Goal: Information Seeking & Learning: Learn about a topic

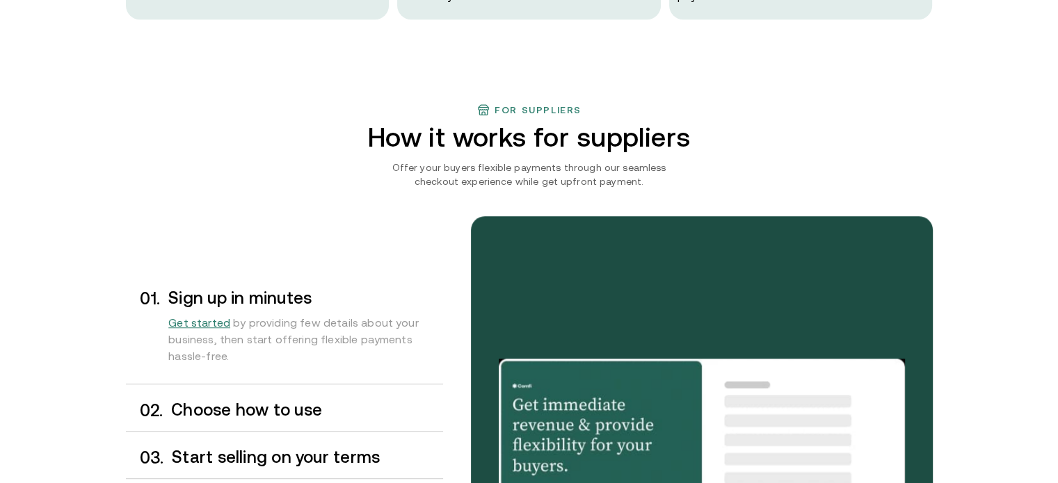
scroll to position [1100, 0]
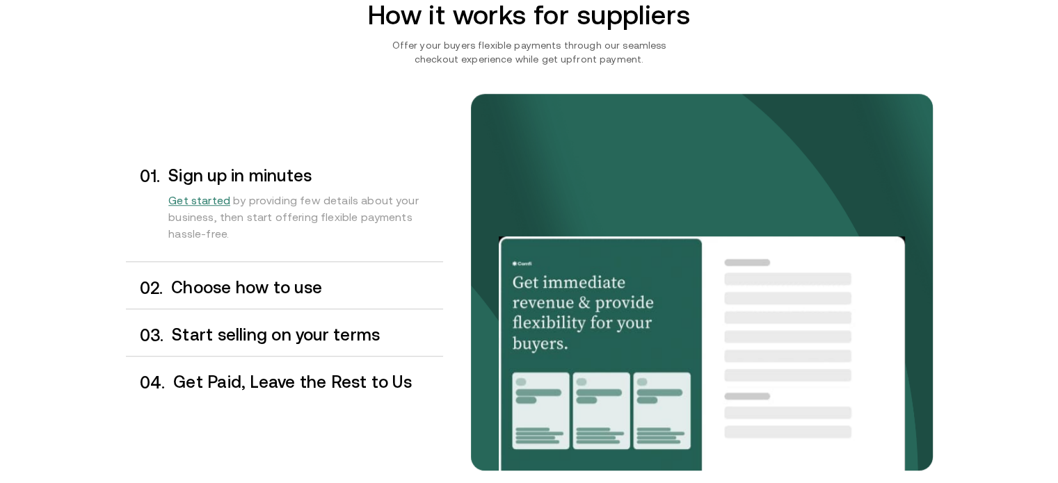
click at [275, 287] on h3 "Choose how to use" at bounding box center [306, 288] width 271 height 18
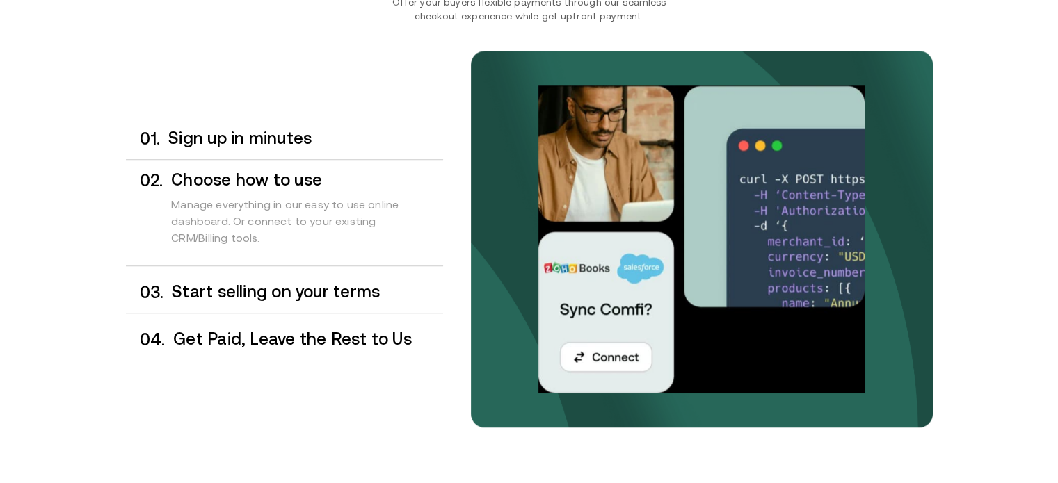
scroll to position [1145, 0]
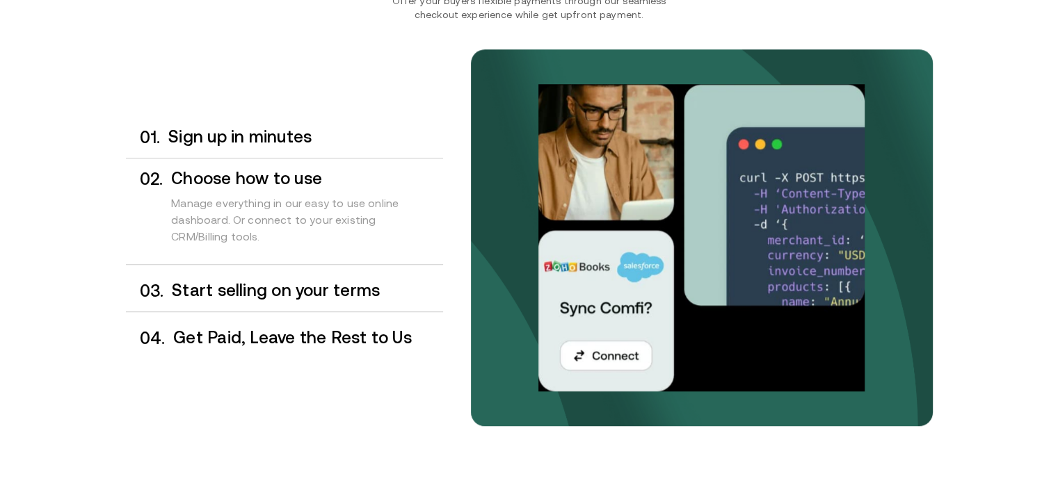
click at [323, 285] on h3 "Start selling on your terms" at bounding box center [307, 291] width 271 height 18
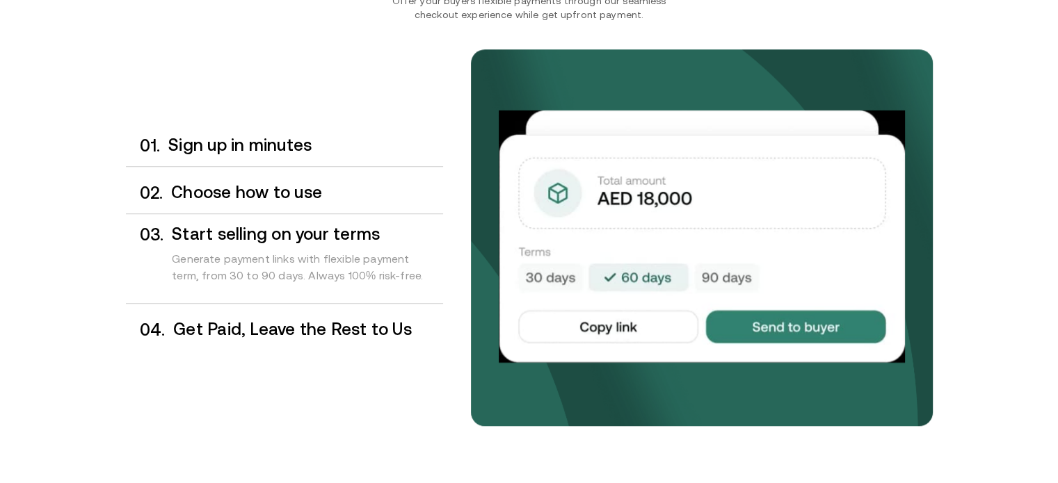
click at [273, 314] on div "0 4 . Get Paid, Leave the Rest to Us" at bounding box center [284, 330] width 317 height 41
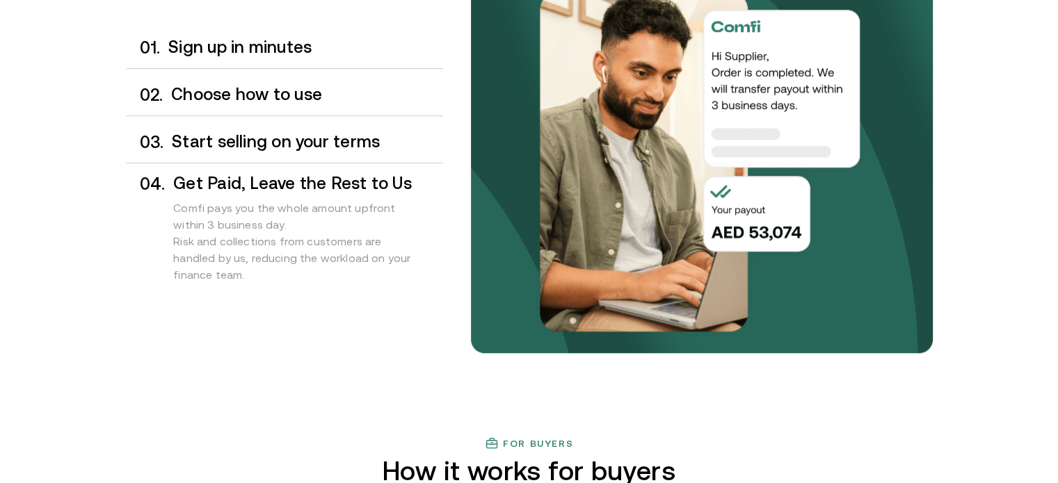
scroll to position [1217, 0]
click at [281, 342] on div "0 1 . Sign up in minutes 0 2 . Choose how to use 0 3 . Start selling on your te…" at bounding box center [529, 193] width 807 height 488
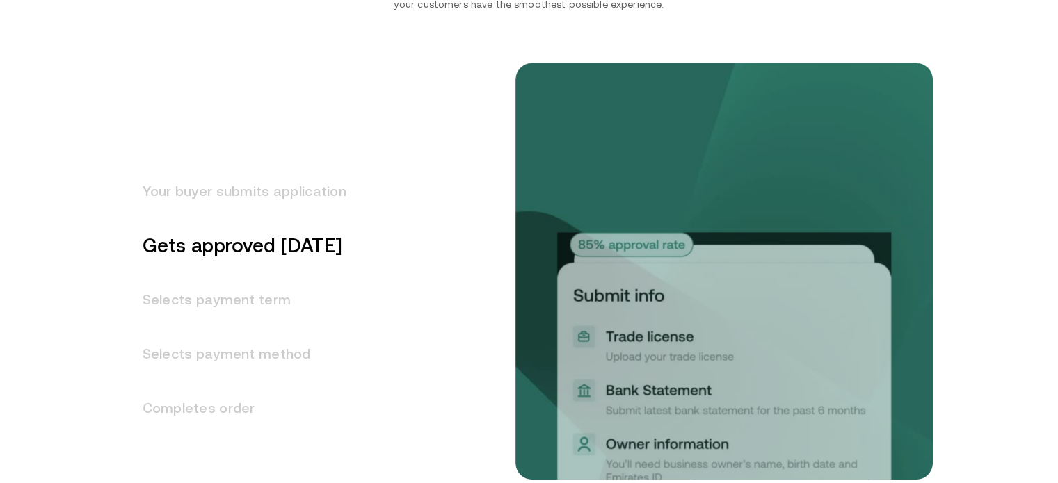
scroll to position [1731, 0]
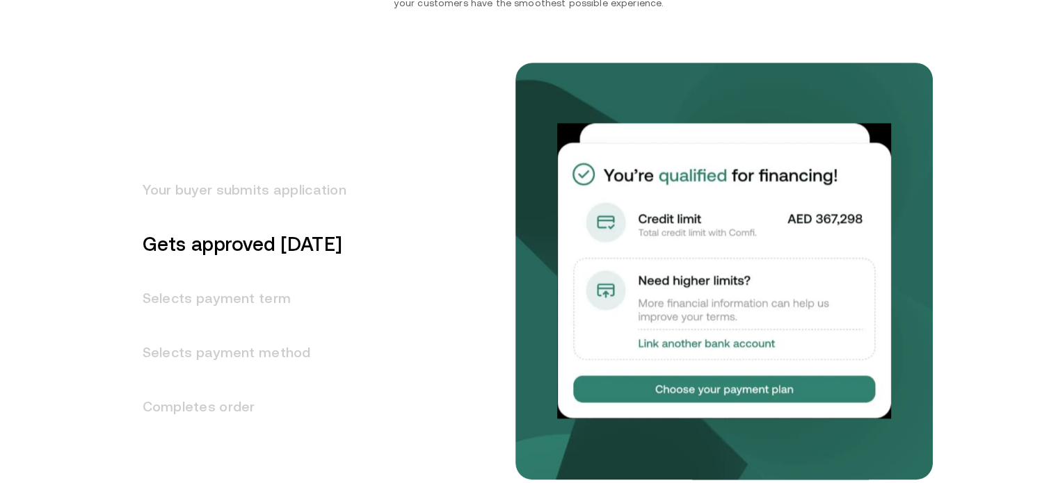
click at [259, 189] on h3 "Your buyer submits application" at bounding box center [236, 190] width 220 height 54
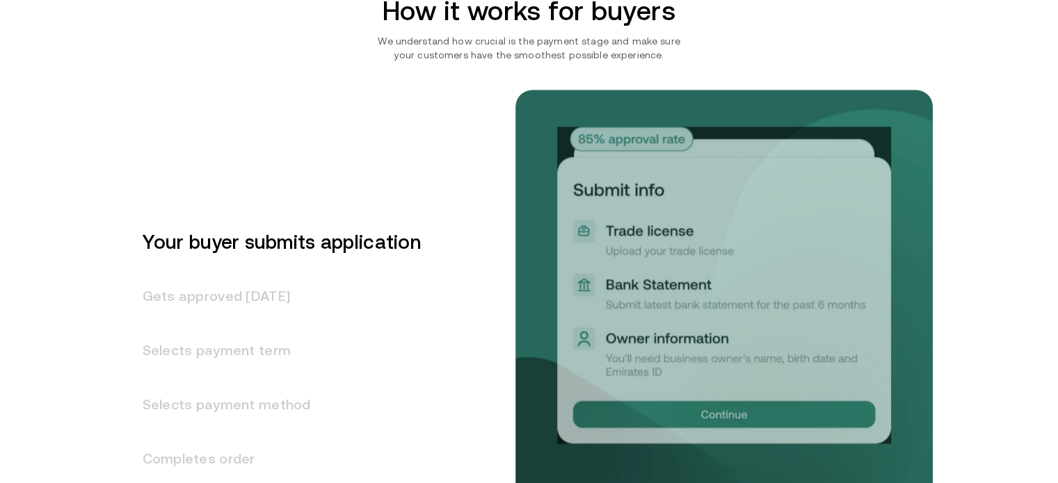
click at [228, 287] on h3 "Gets approved [DATE]" at bounding box center [273, 296] width 295 height 54
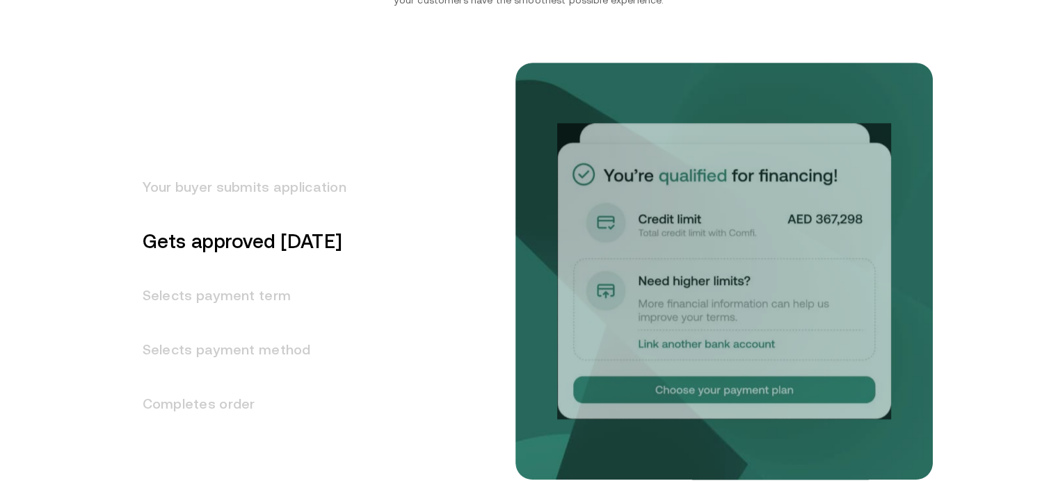
click at [199, 305] on h3 "Selects payment term" at bounding box center [236, 295] width 220 height 54
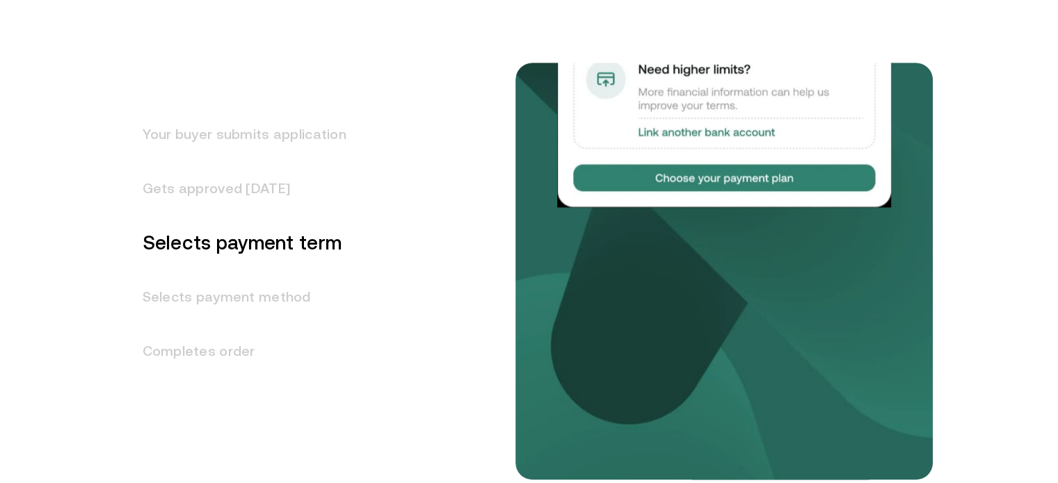
scroll to position [1787, 0]
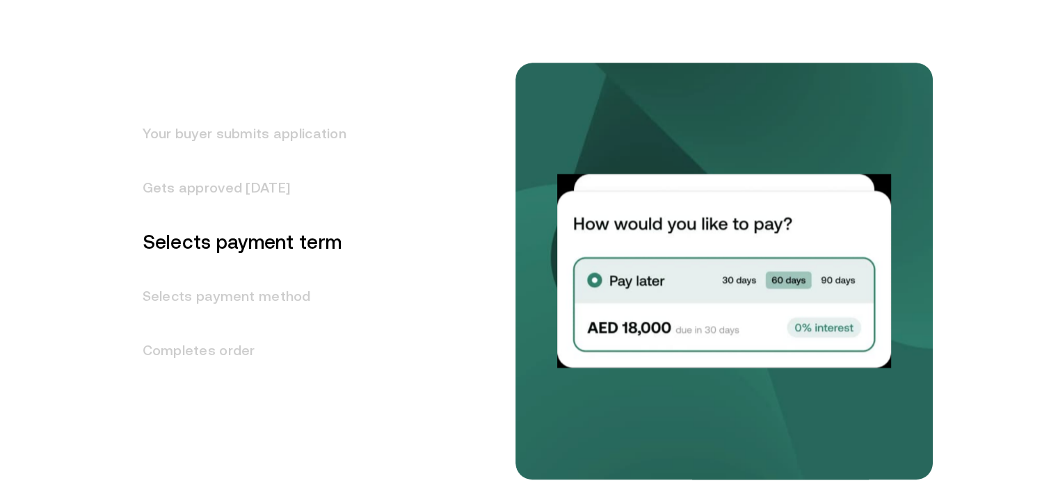
click at [251, 300] on h3 "Selects payment method" at bounding box center [236, 296] width 220 height 54
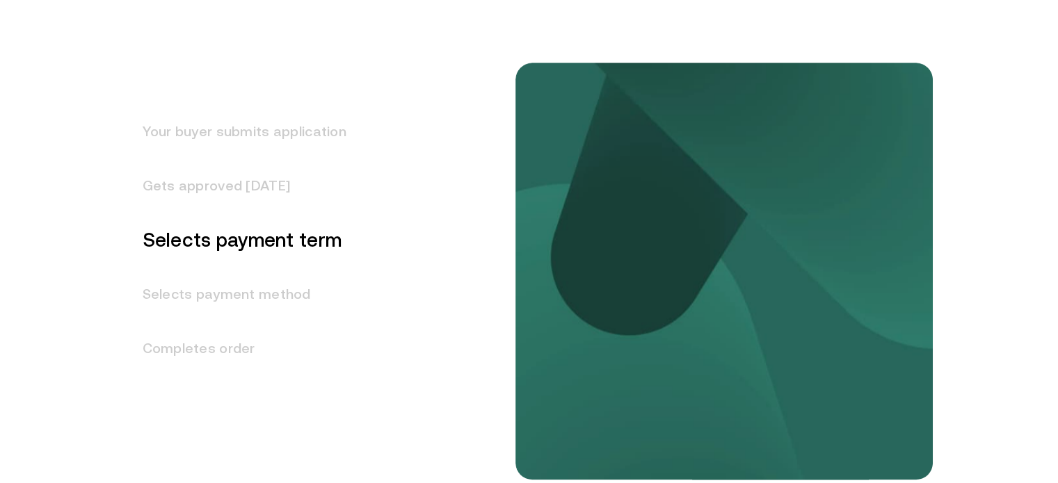
scroll to position [1842, 0]
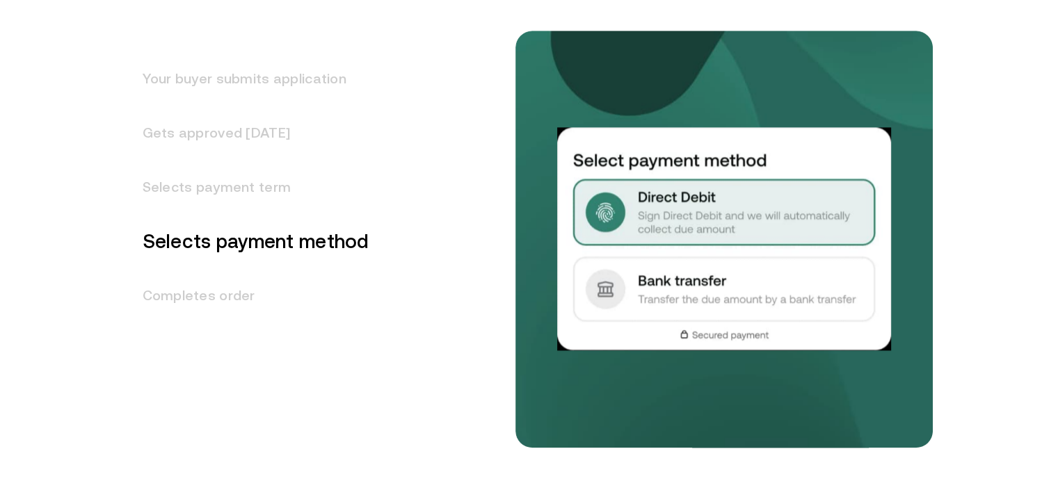
click at [242, 138] on h3 "Gets approved [DATE]" at bounding box center [247, 133] width 243 height 54
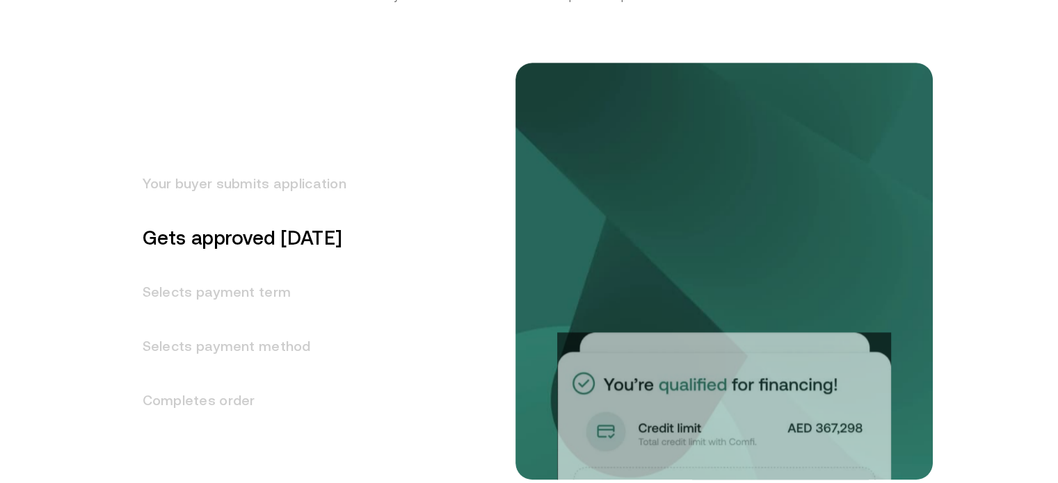
scroll to position [1733, 0]
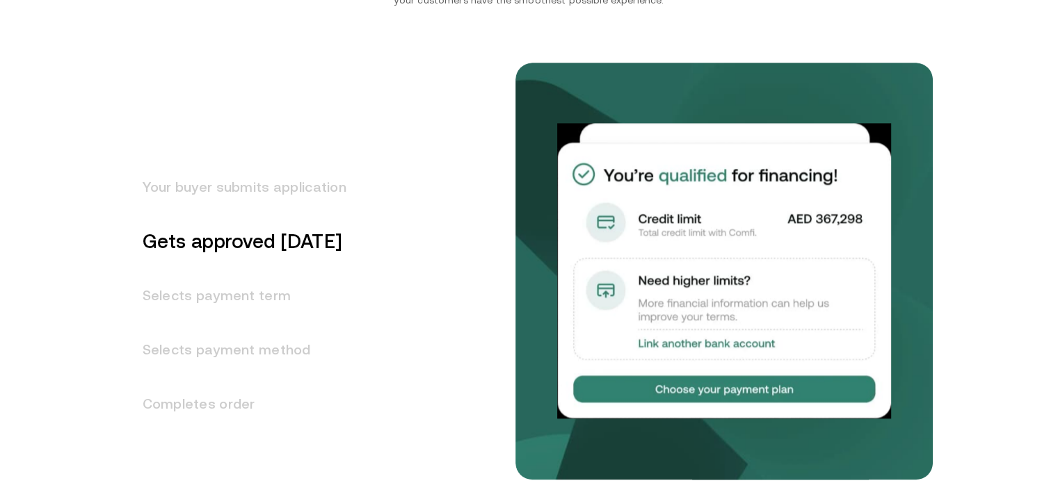
click at [198, 287] on h3 "Selects payment term" at bounding box center [236, 295] width 220 height 54
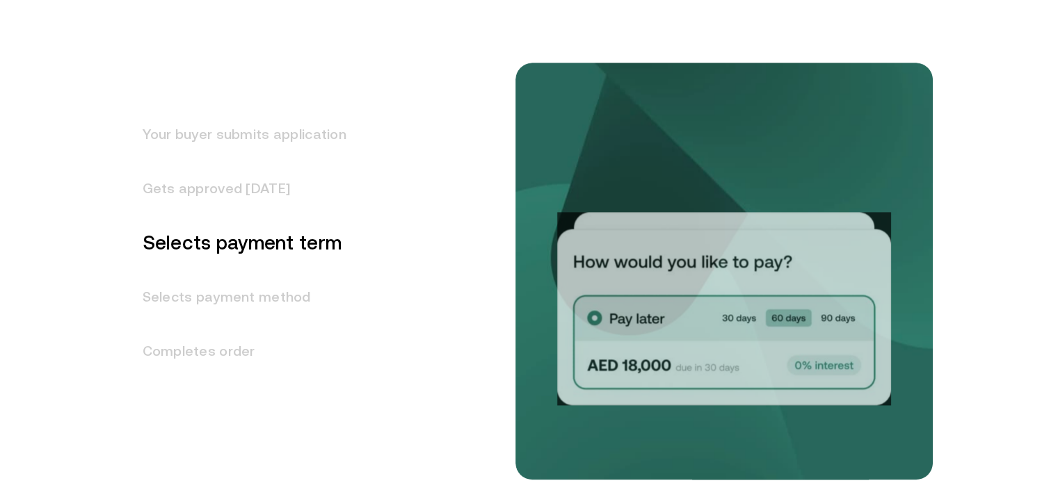
scroll to position [1787, 0]
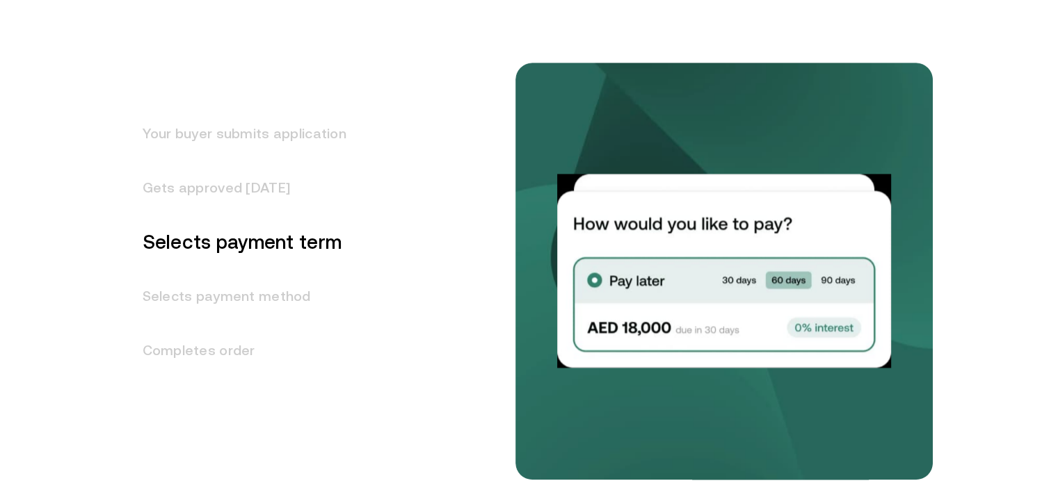
click at [191, 344] on h3 "Completes order" at bounding box center [236, 350] width 220 height 54
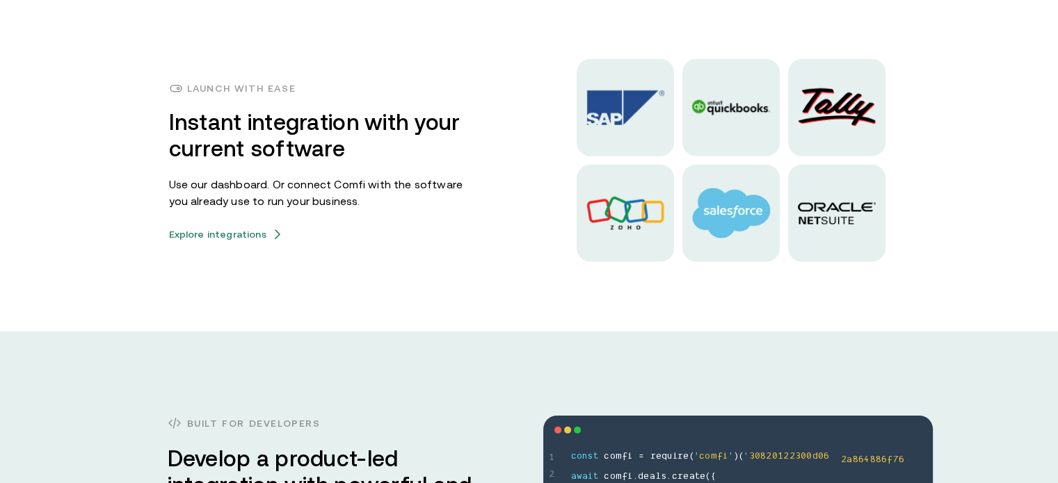
scroll to position [3506, 0]
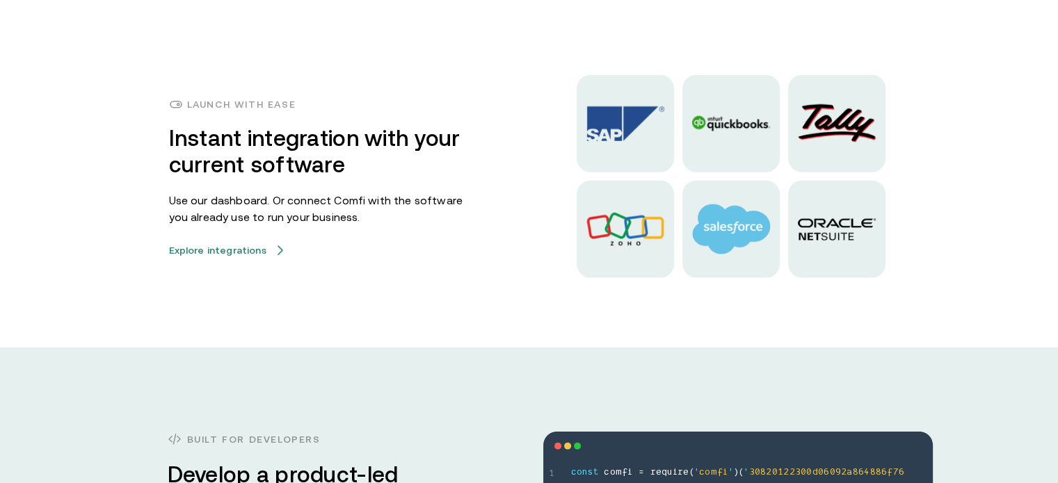
click at [223, 247] on button "Explore integrations" at bounding box center [226, 250] width 114 height 11
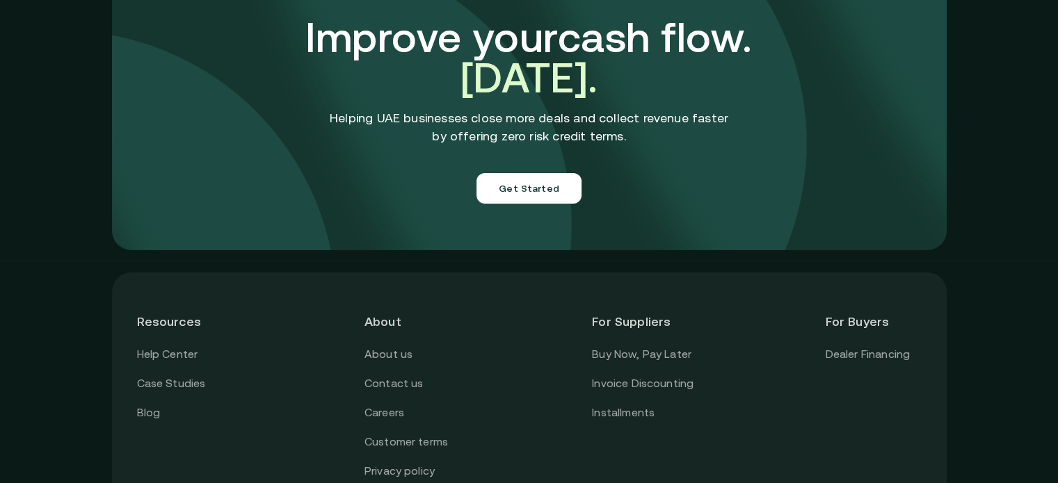
scroll to position [4879, 0]
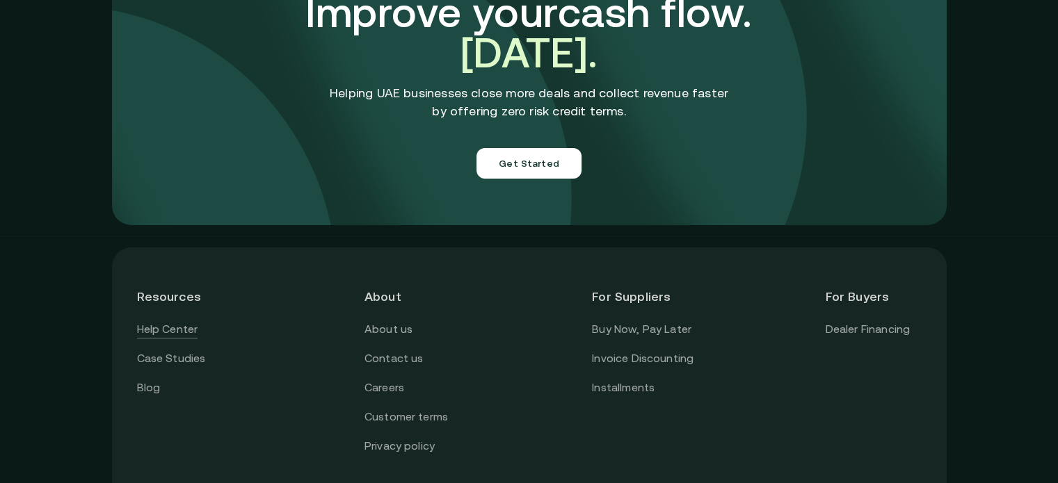
click at [175, 321] on link "Help Center" at bounding box center [167, 330] width 61 height 18
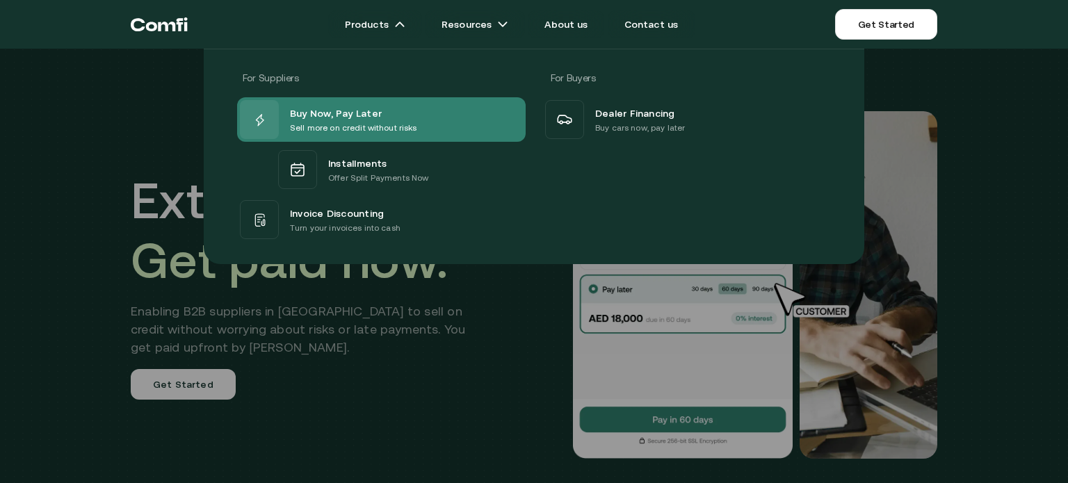
click at [300, 111] on span "Buy Now, Pay Later" at bounding box center [336, 112] width 92 height 17
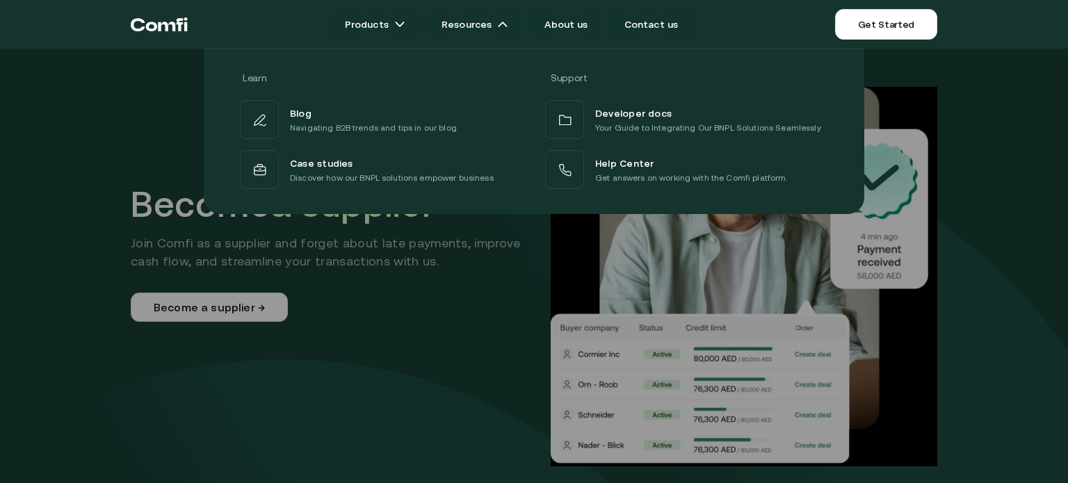
click at [960, 336] on div at bounding box center [534, 290] width 1068 height 483
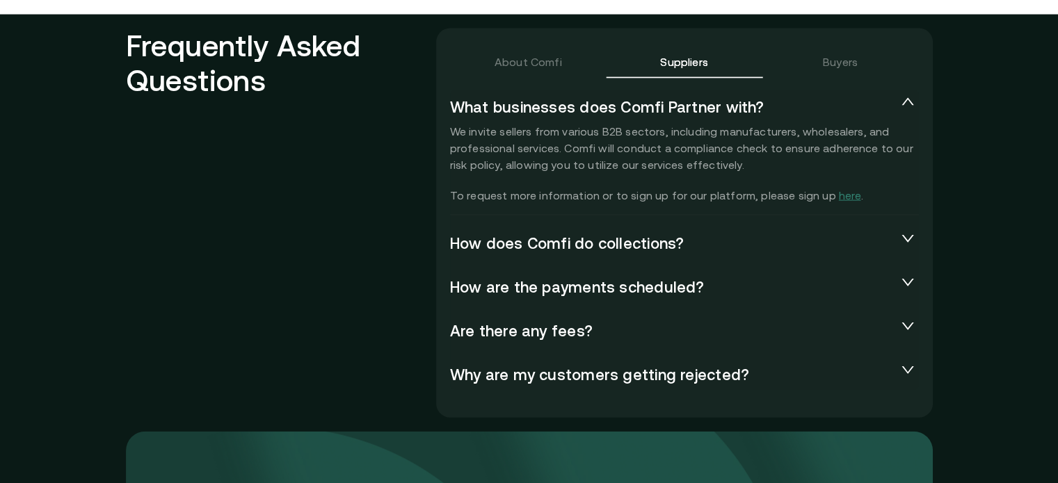
scroll to position [3054, 0]
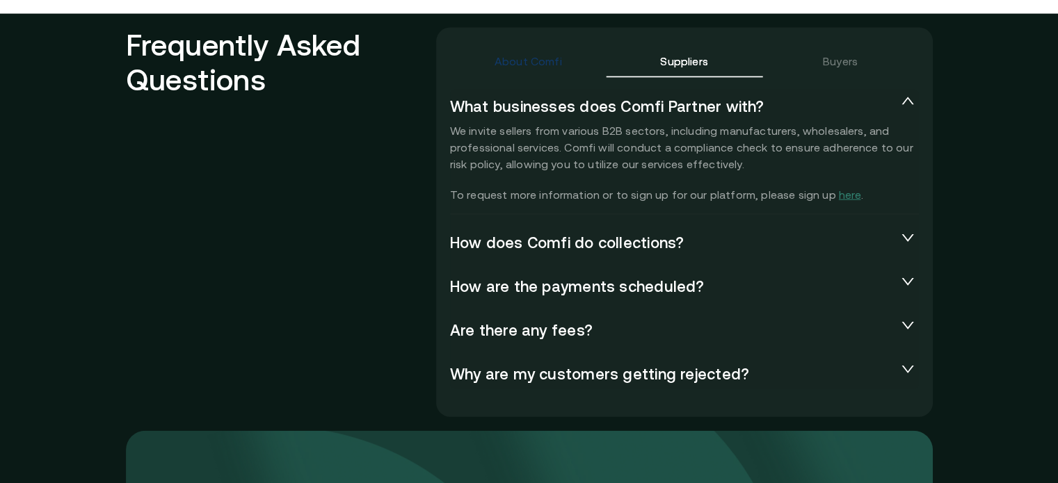
click at [554, 68] on div "About Comfi" at bounding box center [528, 61] width 67 height 17
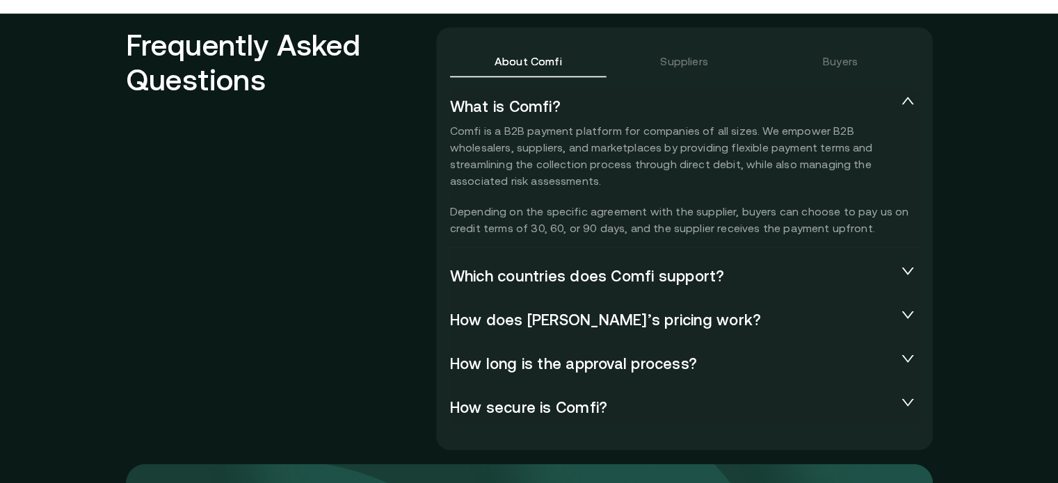
click at [709, 273] on span "Which countries does Comfi support?" at bounding box center [673, 275] width 447 height 17
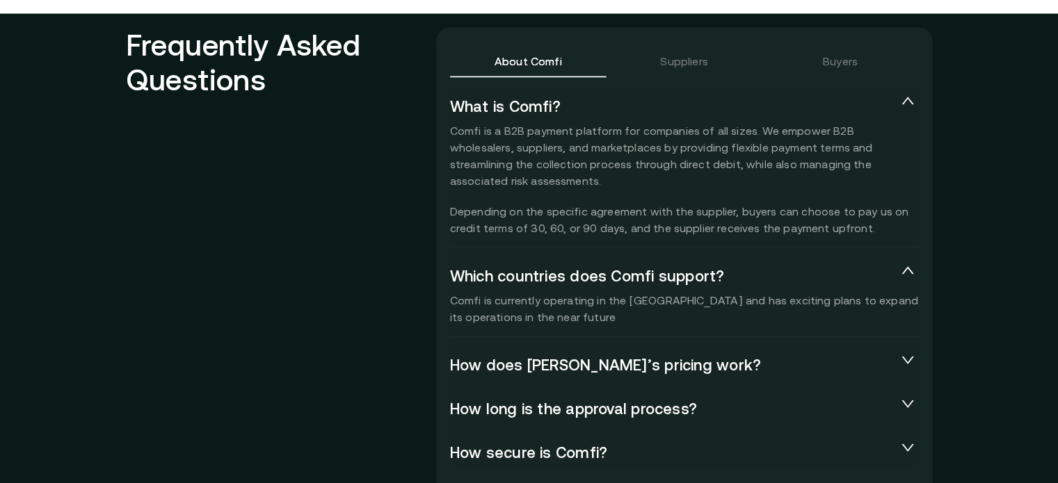
click at [530, 358] on span "How does Comfi’s pricing work?" at bounding box center [673, 364] width 447 height 17
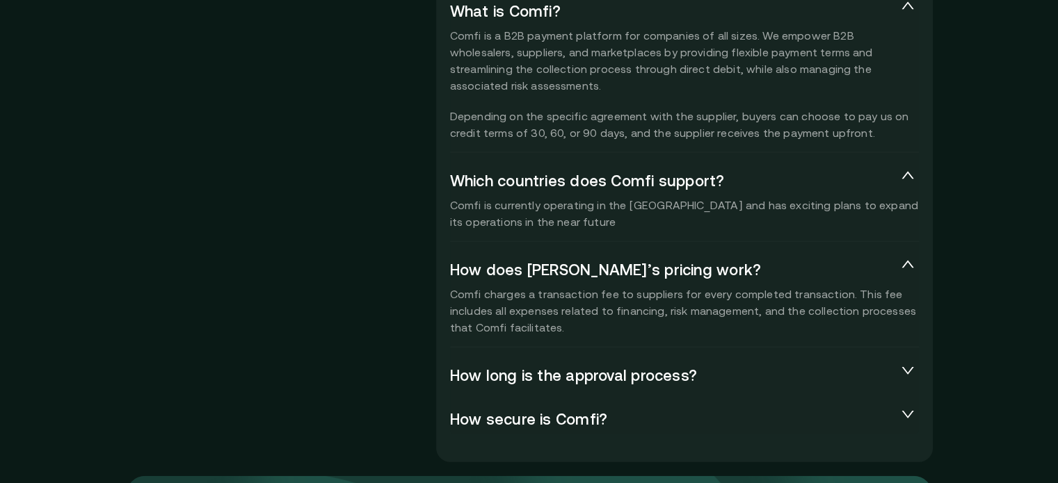
scroll to position [3151, 0]
click at [517, 369] on span "How long is the approval process?" at bounding box center [673, 373] width 447 height 17
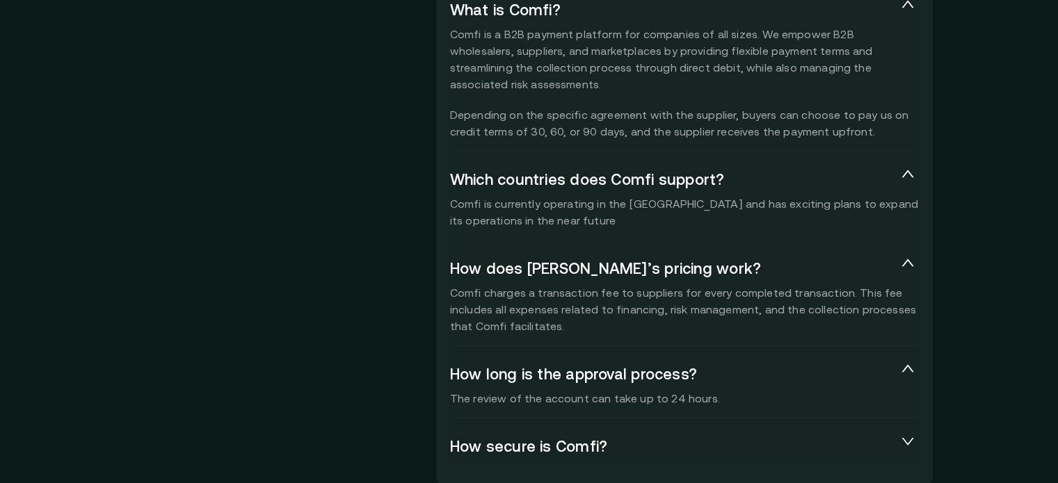
click at [585, 453] on span "How secure is Comfi?" at bounding box center [673, 446] width 447 height 17
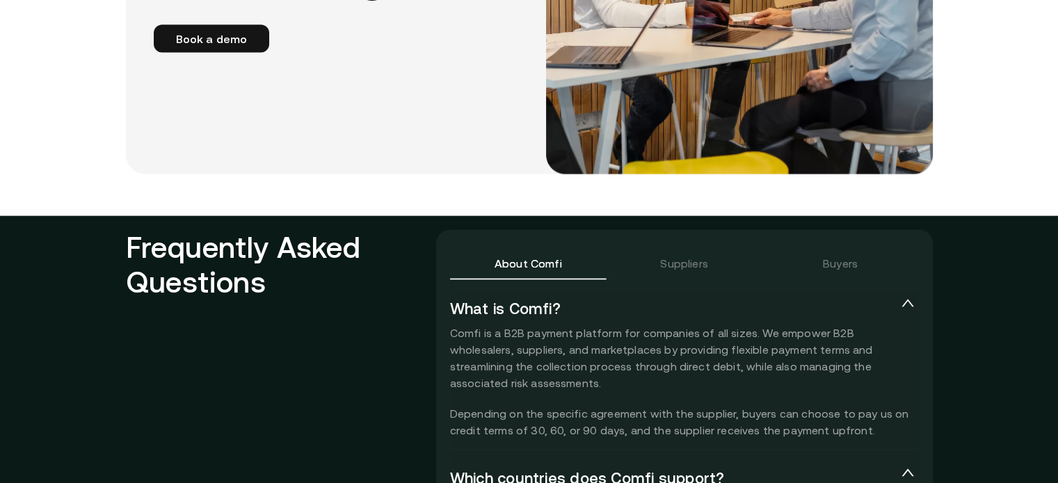
scroll to position [2848, 0]
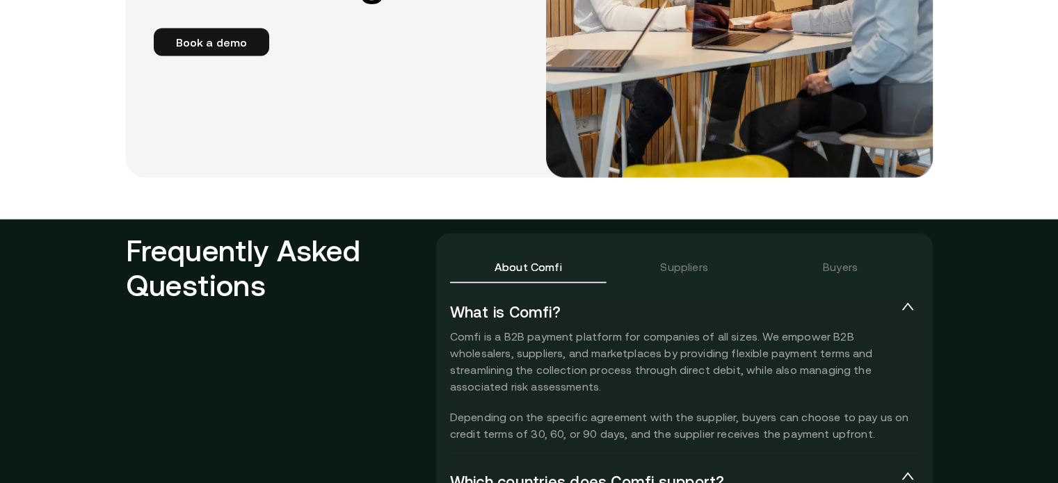
click at [698, 278] on div "Suppliers" at bounding box center [684, 266] width 156 height 33
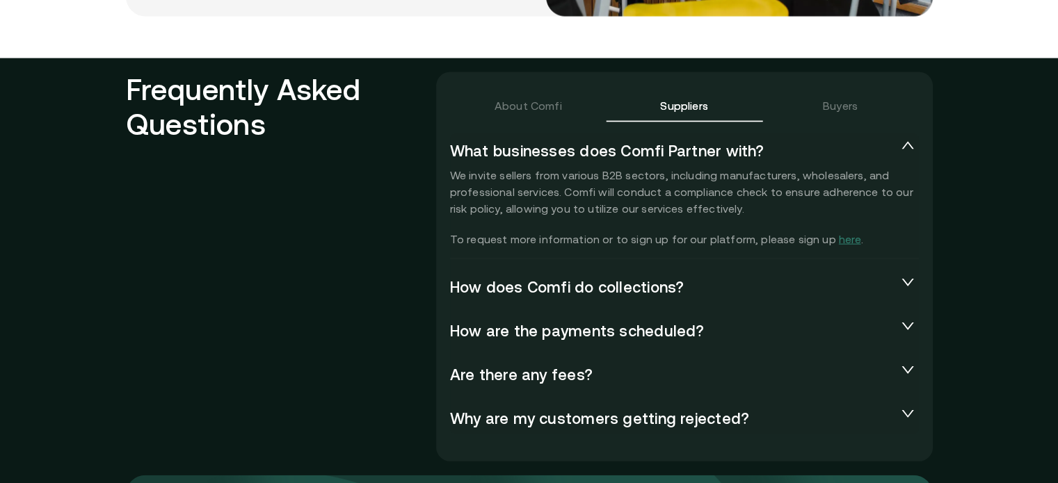
scroll to position [3028, 0]
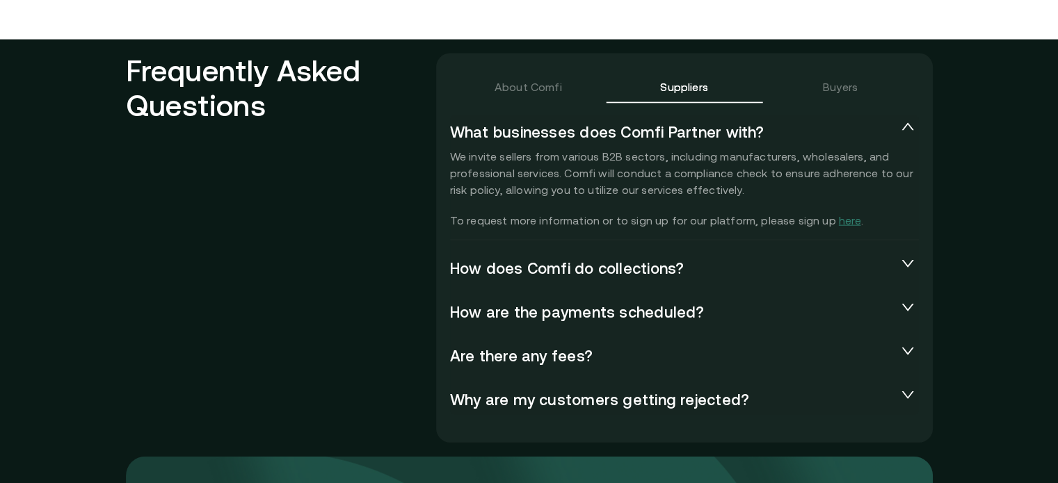
click at [652, 271] on span "How does Comfi do collections?" at bounding box center [673, 267] width 447 height 17
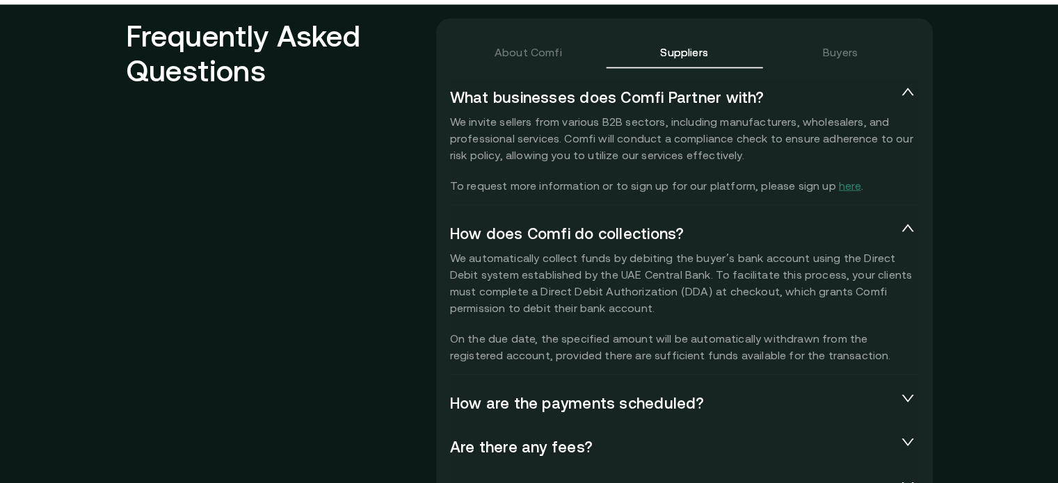
scroll to position [3065, 0]
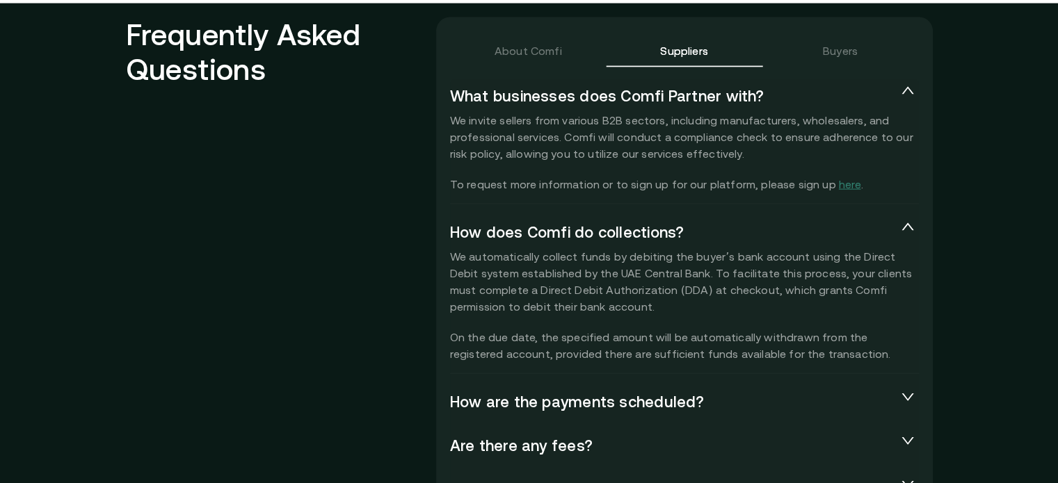
click at [681, 389] on div "How are the payments scheduled?" at bounding box center [684, 401] width 469 height 33
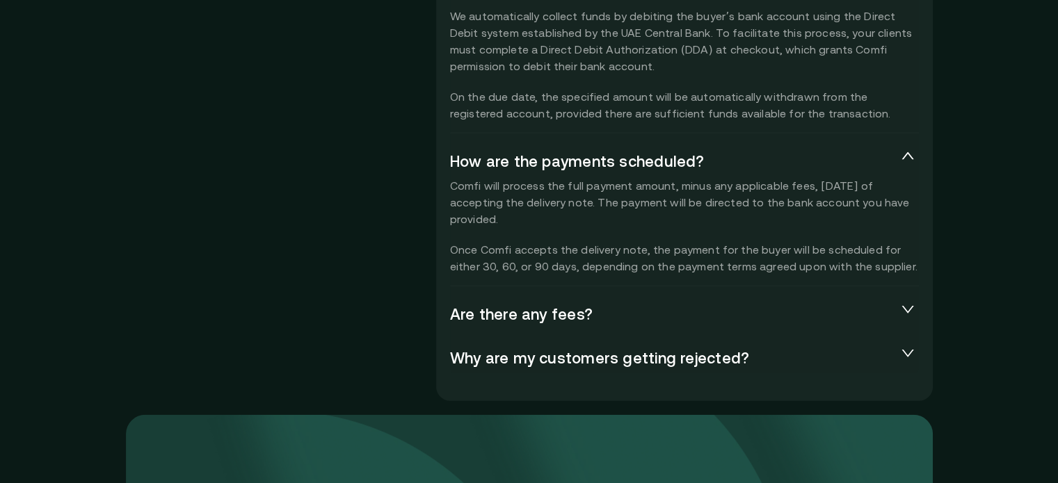
scroll to position [3338, 0]
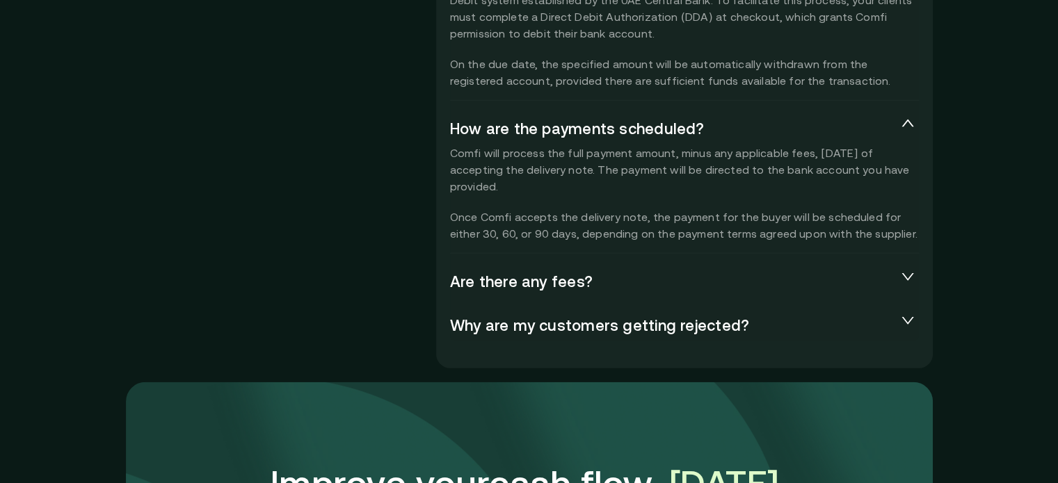
click at [661, 292] on div "Are there any fees?" at bounding box center [684, 280] width 469 height 33
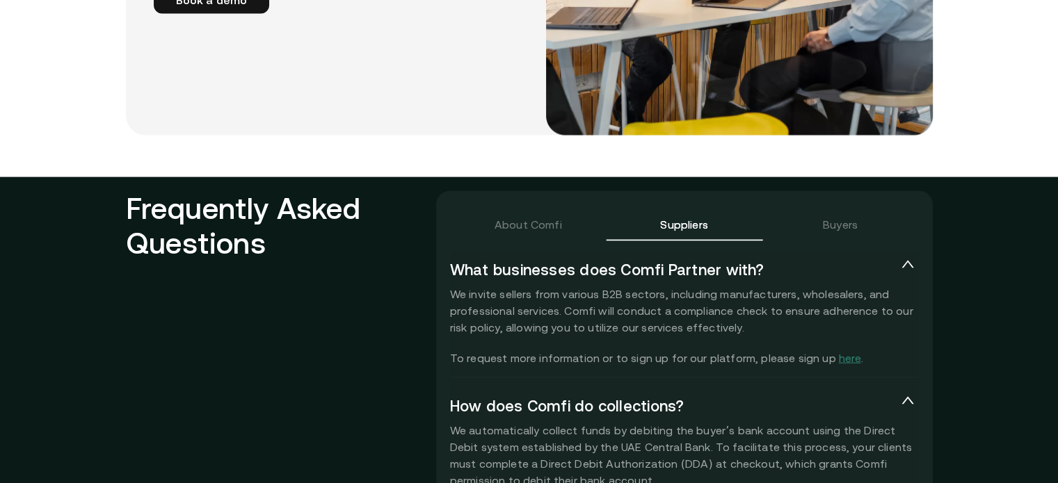
scroll to position [2892, 0]
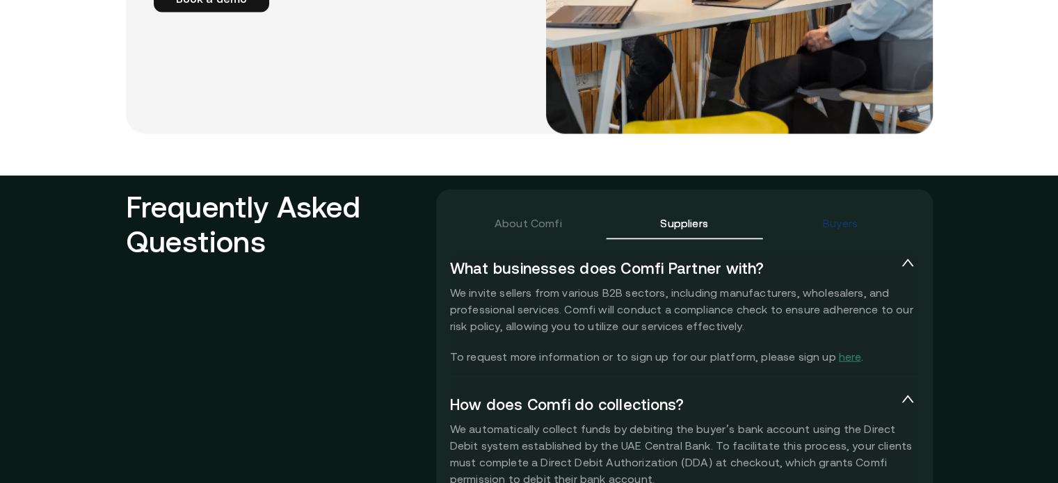
click at [853, 219] on div "Buyers" at bounding box center [840, 223] width 35 height 17
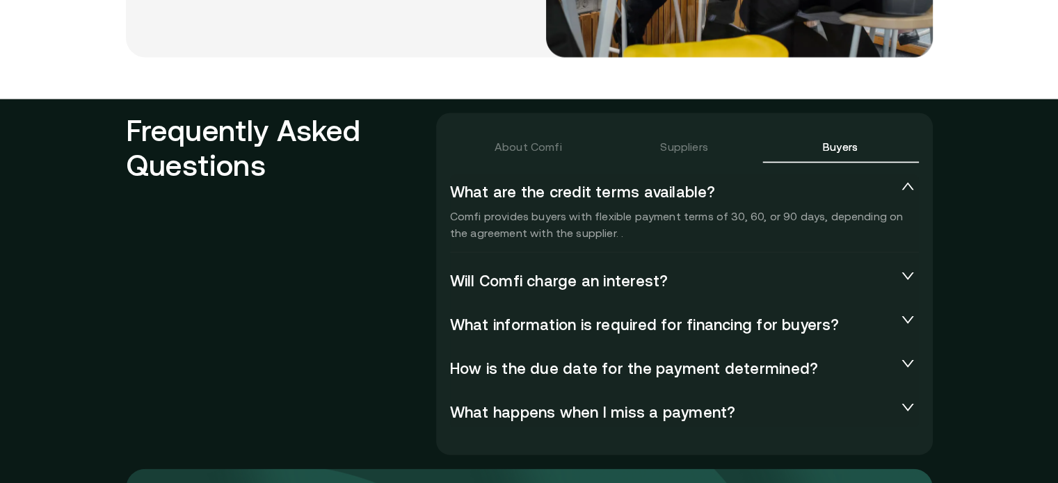
scroll to position [2970, 0]
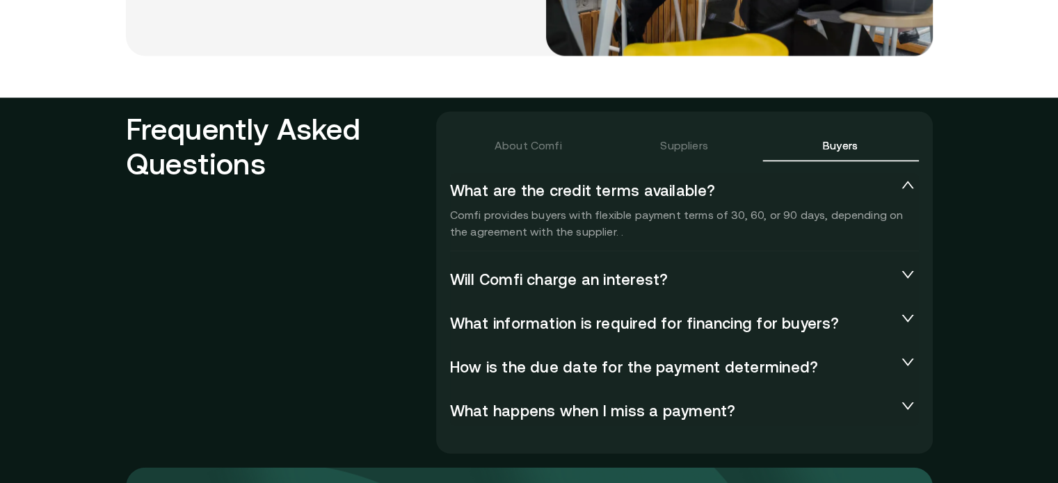
click at [643, 267] on div "Will Comfi charge an interest?" at bounding box center [684, 278] width 469 height 33
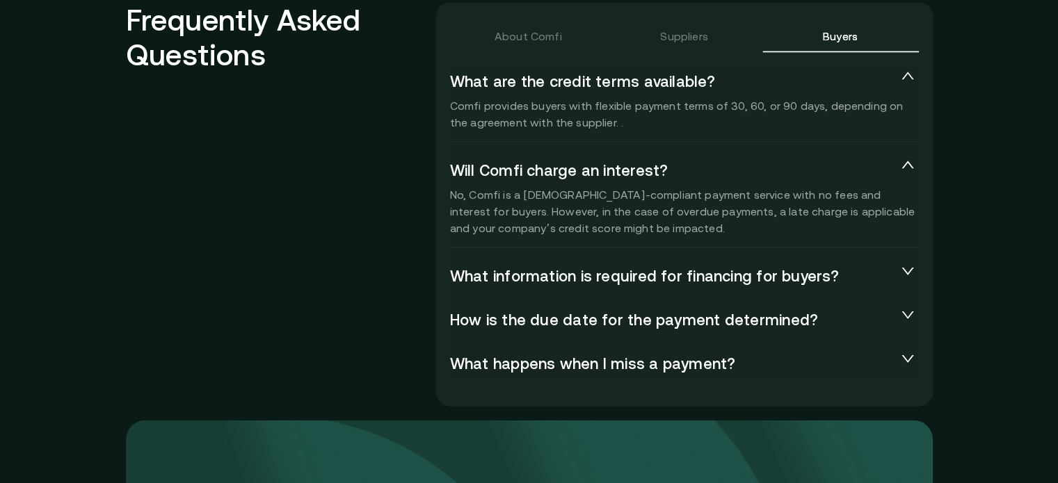
scroll to position [3080, 0]
click at [548, 294] on div "What are the credit terms available? Comfi provides buyers with flexible paymen…" at bounding box center [684, 221] width 469 height 316
click at [607, 281] on span "What information is required for financing for buyers?" at bounding box center [673, 274] width 447 height 17
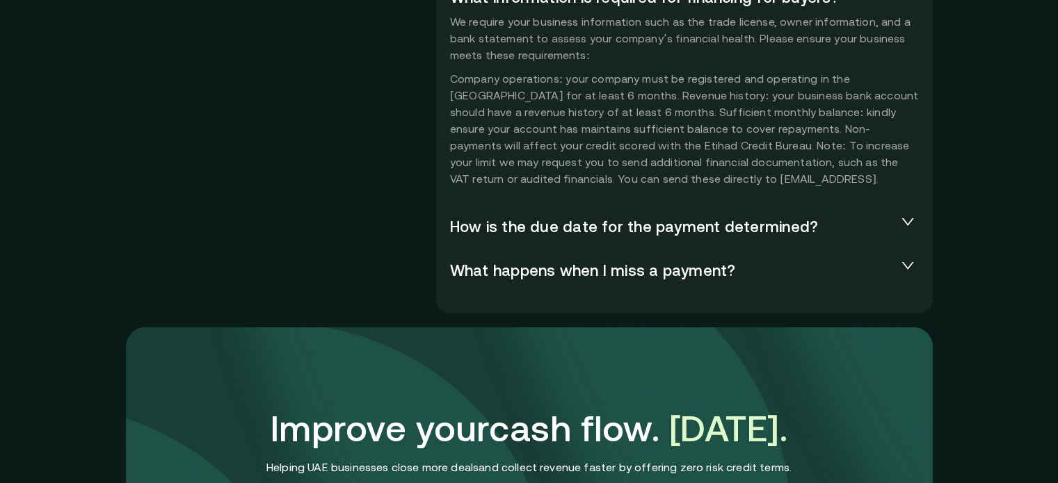
scroll to position [3358, 0]
click at [586, 215] on div "How is the due date for the payment determined?" at bounding box center [684, 225] width 469 height 33
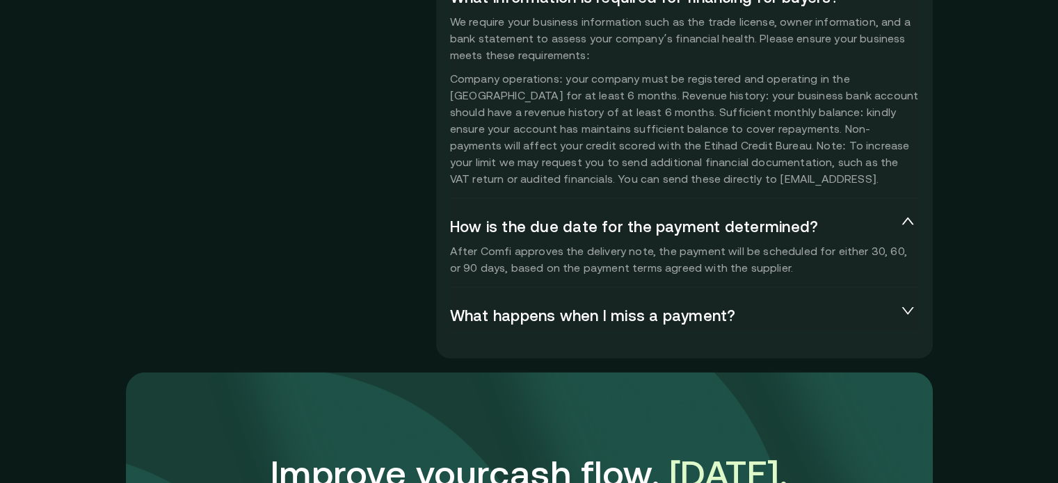
click at [586, 314] on span "What happens when I miss a payment?" at bounding box center [673, 315] width 447 height 17
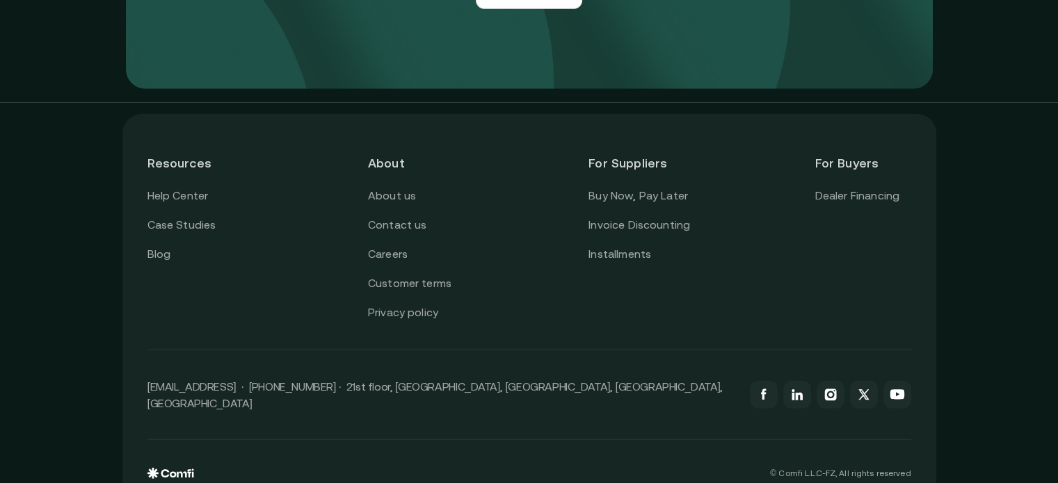
scroll to position [4075, 0]
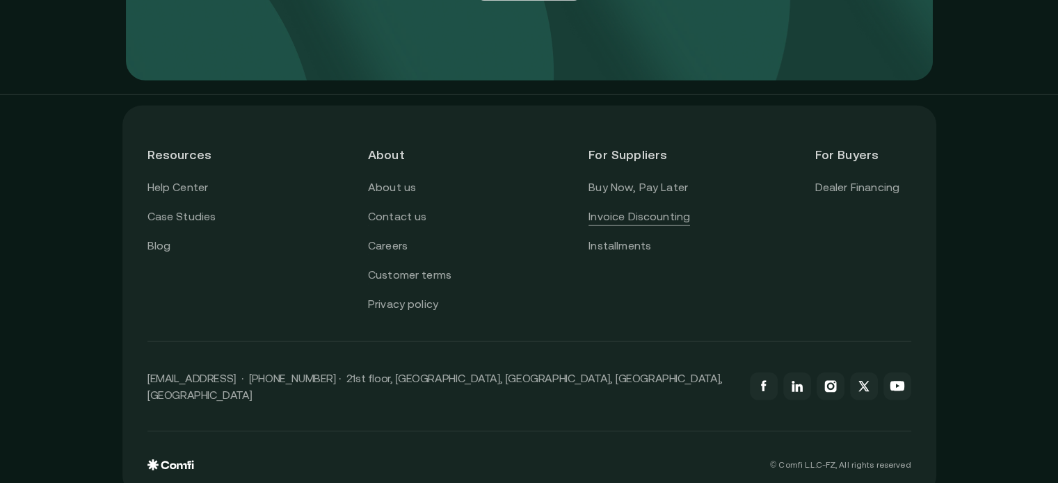
click at [643, 208] on link "Invoice Discounting" at bounding box center [639, 217] width 102 height 18
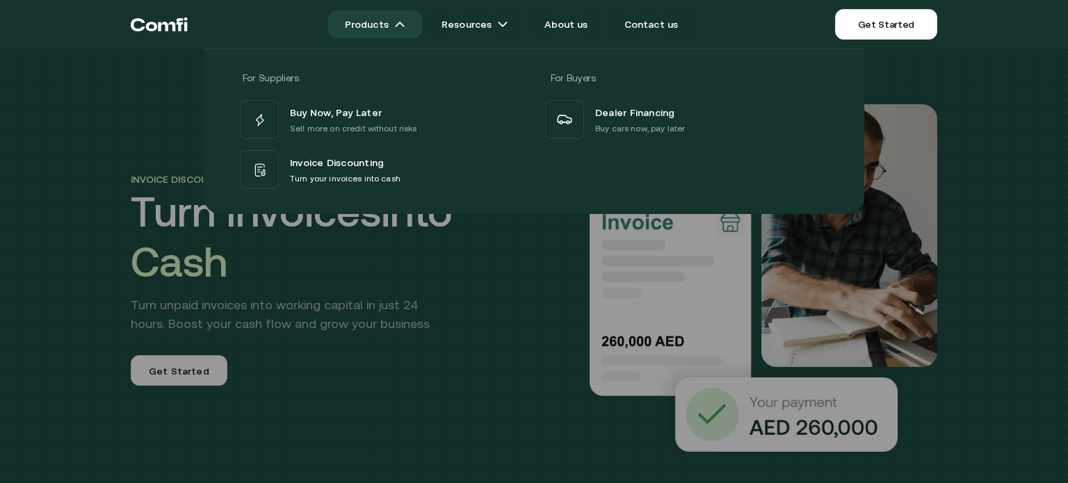
click at [371, 22] on link "Products" at bounding box center [375, 24] width 94 height 28
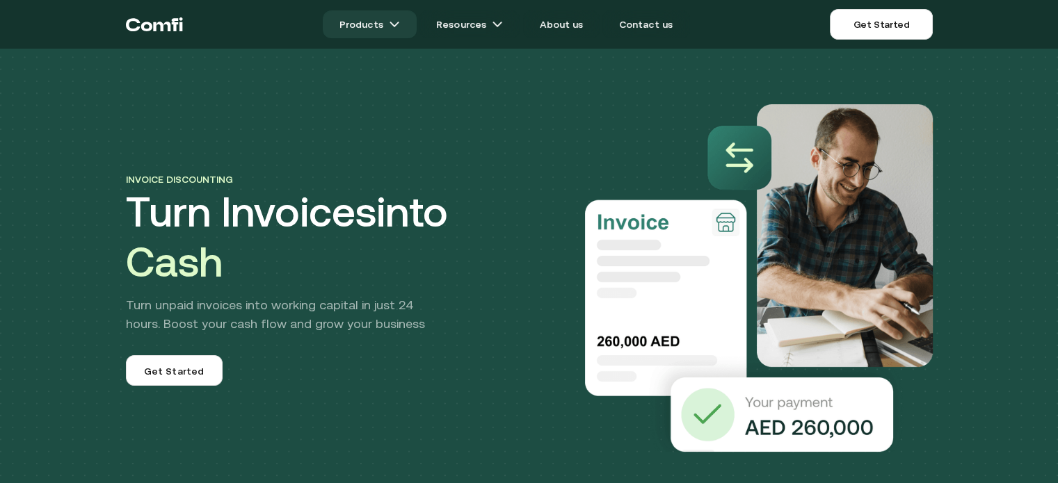
click at [371, 22] on link "Products" at bounding box center [370, 24] width 94 height 28
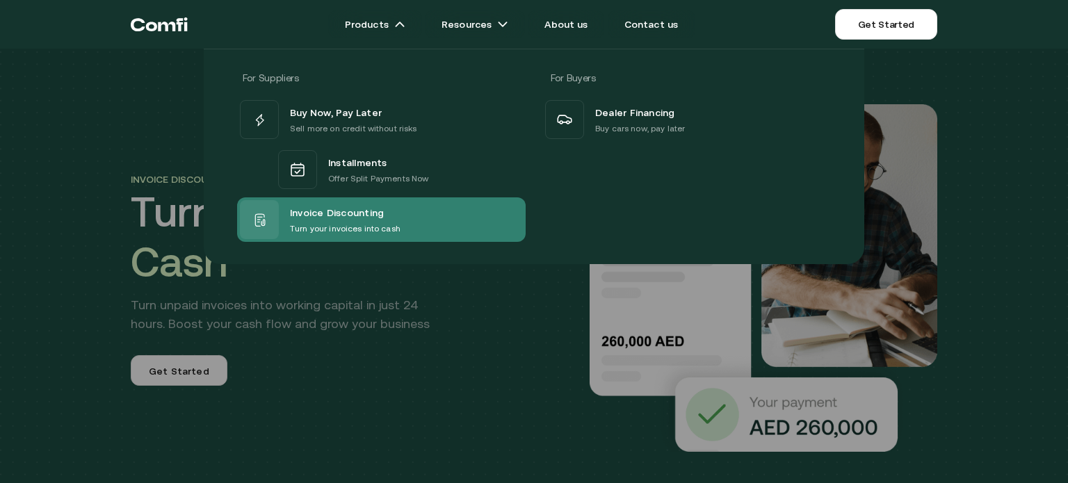
click at [332, 210] on span "Invoice Discounting" at bounding box center [337, 213] width 94 height 18
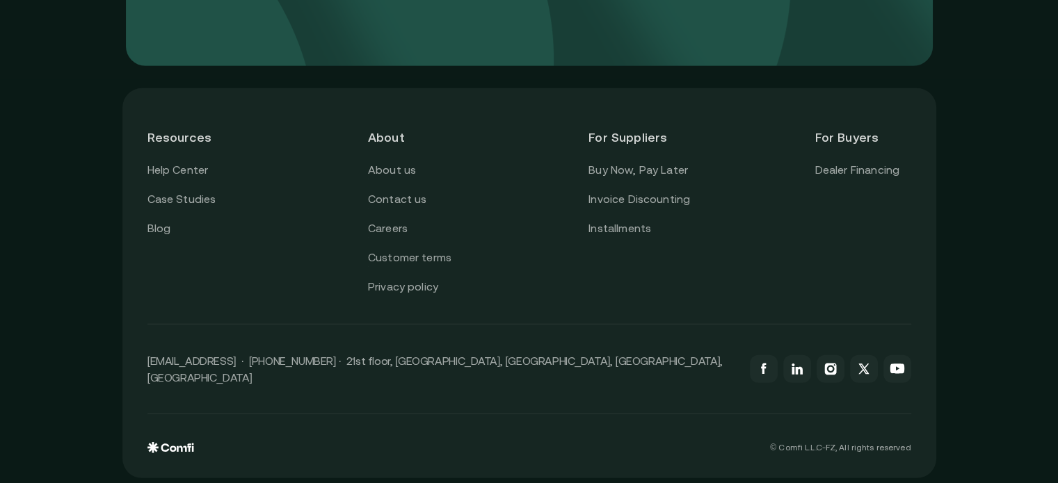
scroll to position [4053, 0]
